Goal: Find specific page/section

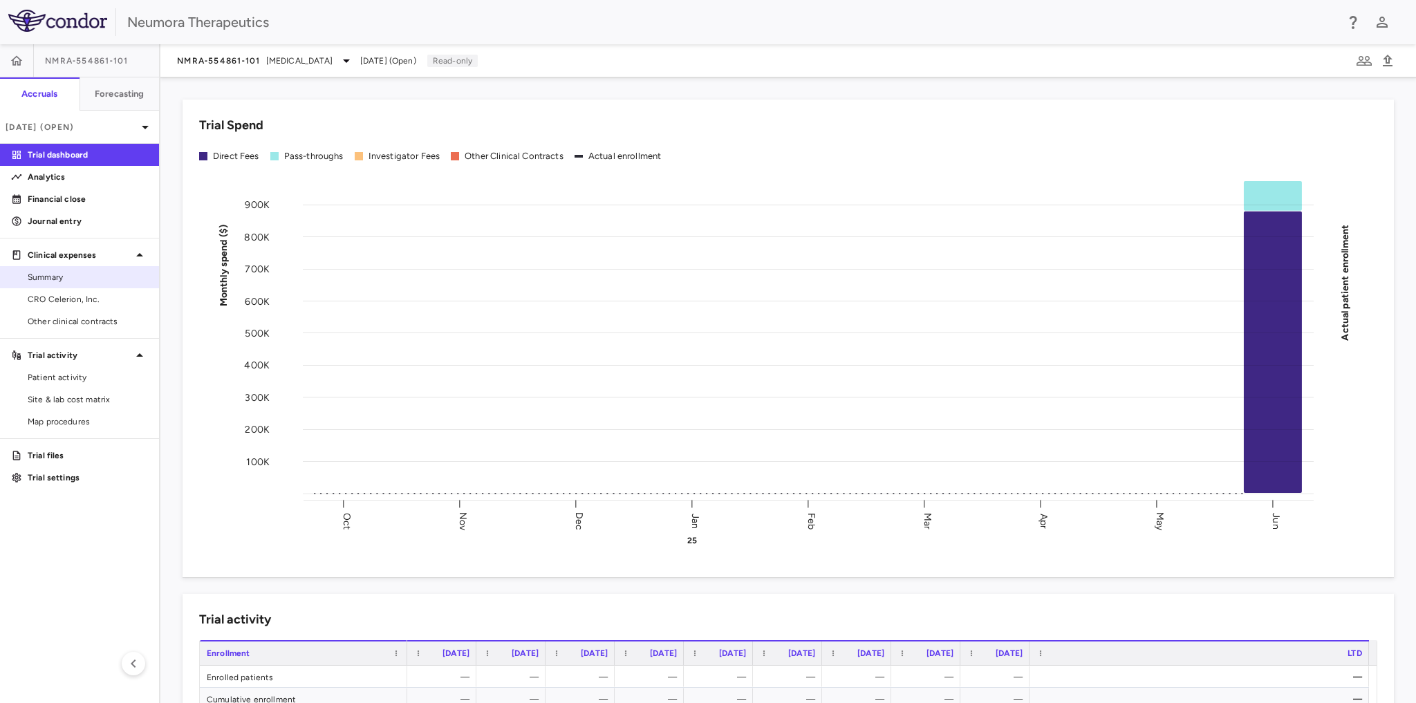
click at [48, 276] on span "Summary" at bounding box center [88, 277] width 120 height 12
